Goal: Find specific page/section: Locate a particular part of the current website

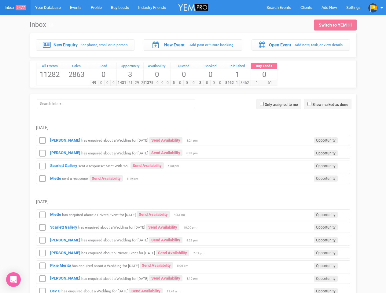
click at [193, 147] on td "Marlene Caudillo Reyes has enquired about a Wedding for March 2026 Send Availab…" at bounding box center [193, 152] width 314 height 13
click at [279, 7] on span "Search Events" at bounding box center [278, 7] width 25 height 5
